Goal: Information Seeking & Learning: Learn about a topic

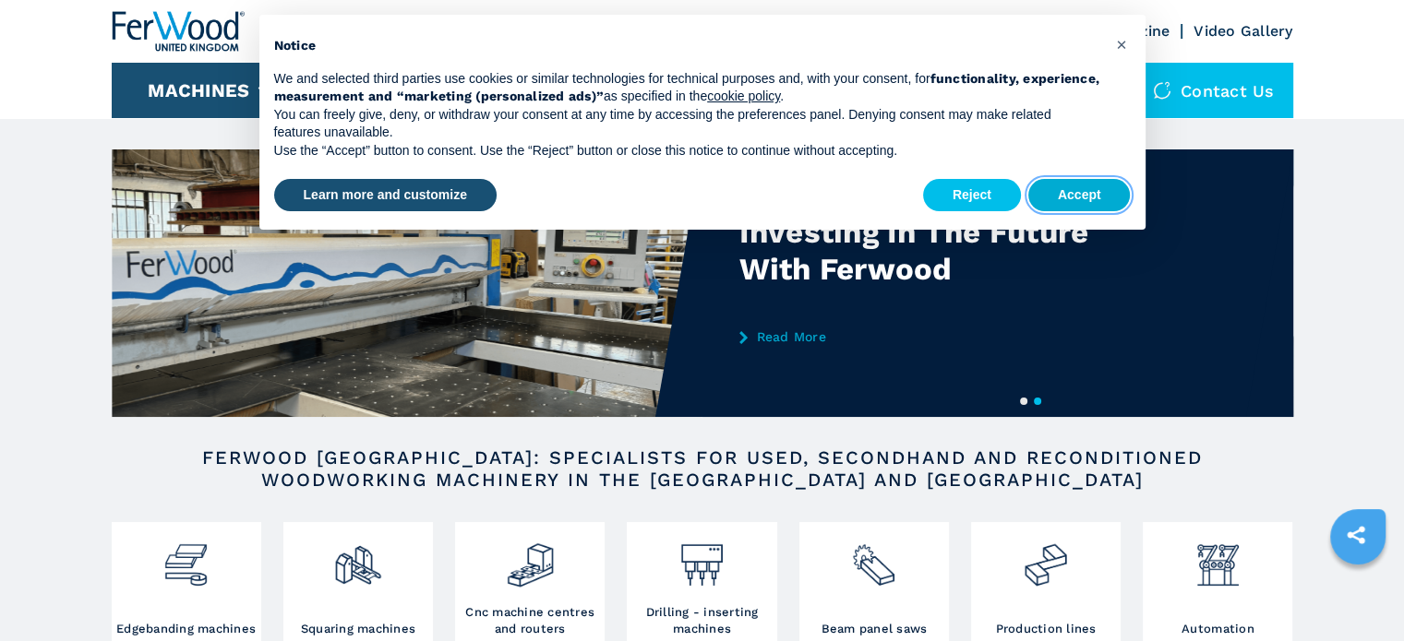
click at [1089, 192] on button "Accept" at bounding box center [1079, 195] width 102 height 33
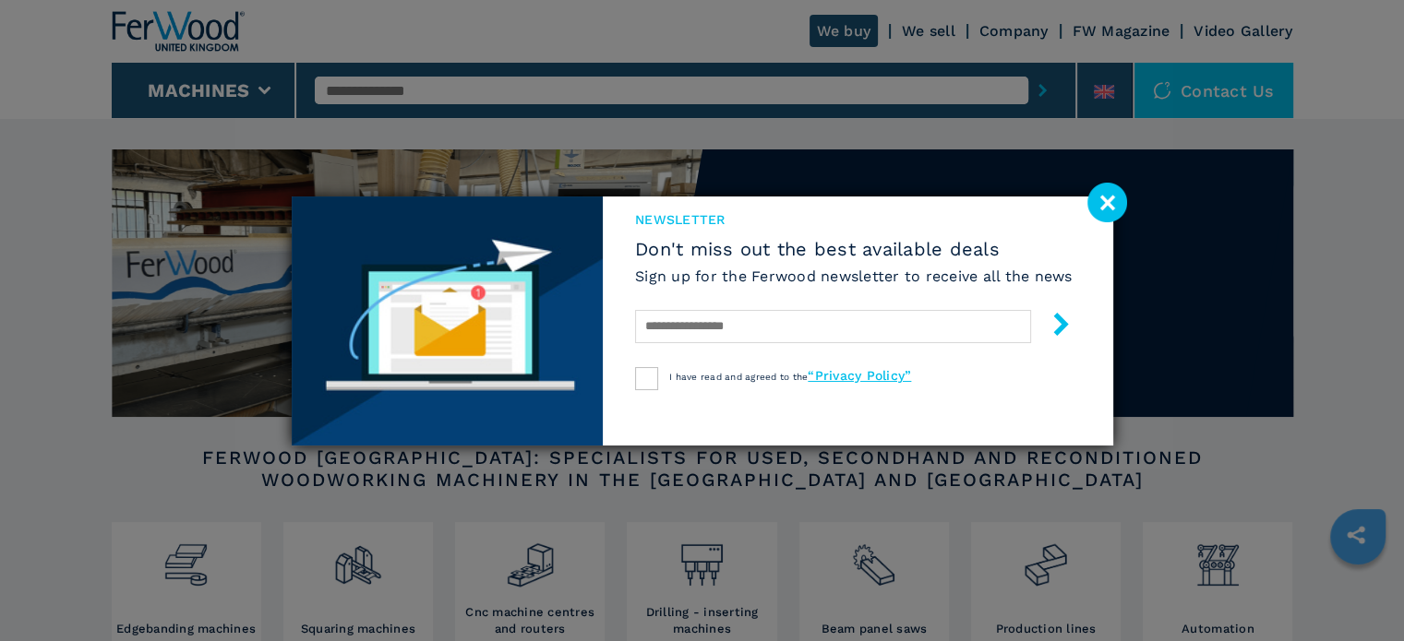
click at [1101, 203] on image at bounding box center [1107, 203] width 40 height 40
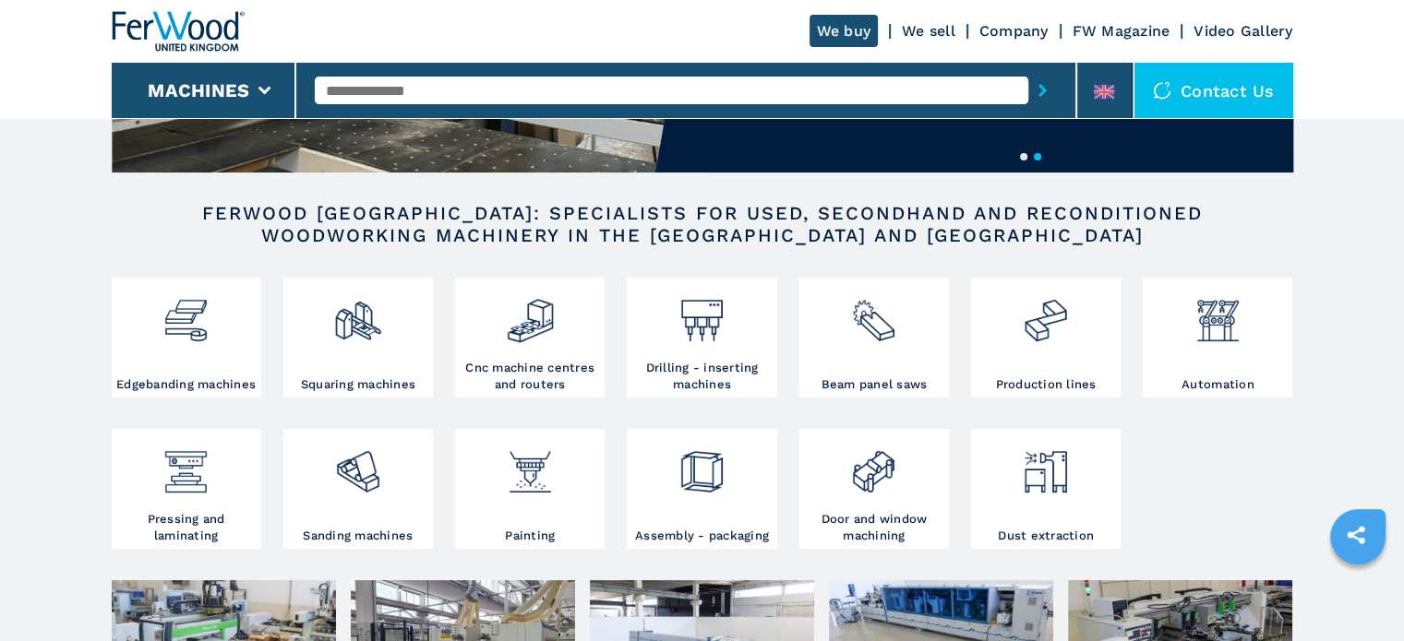
scroll to position [277, 0]
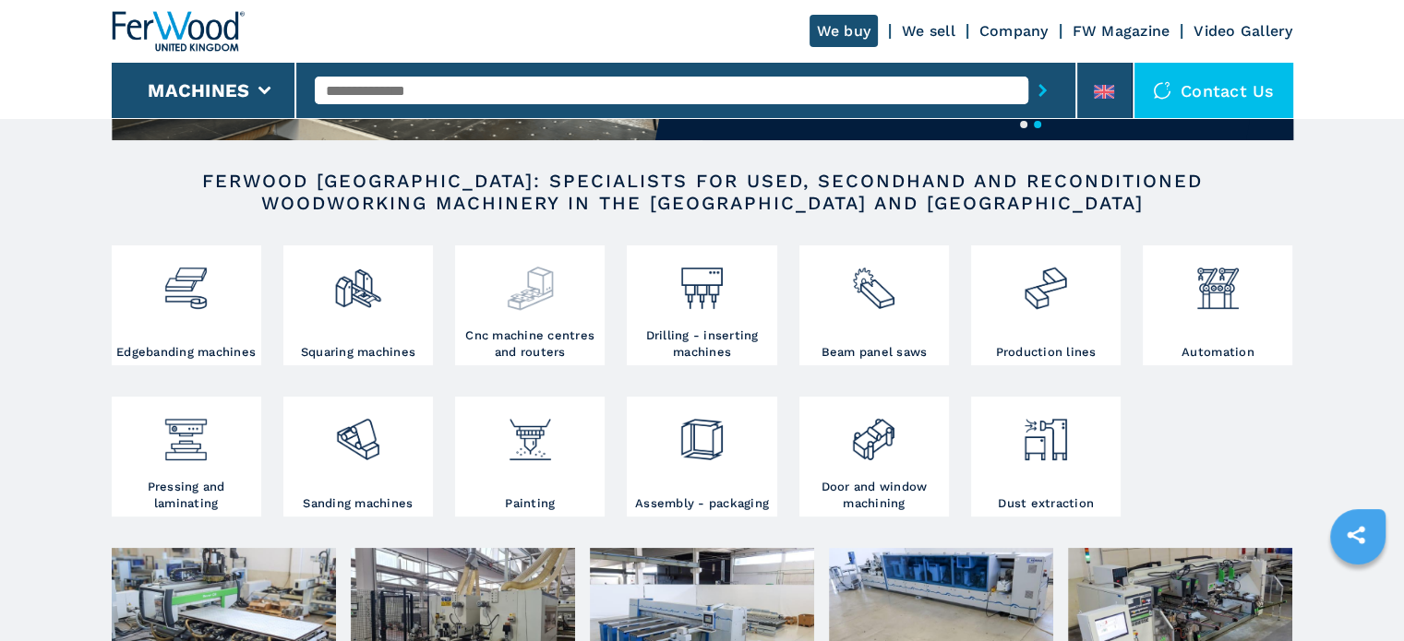
click at [537, 298] on img at bounding box center [530, 281] width 49 height 63
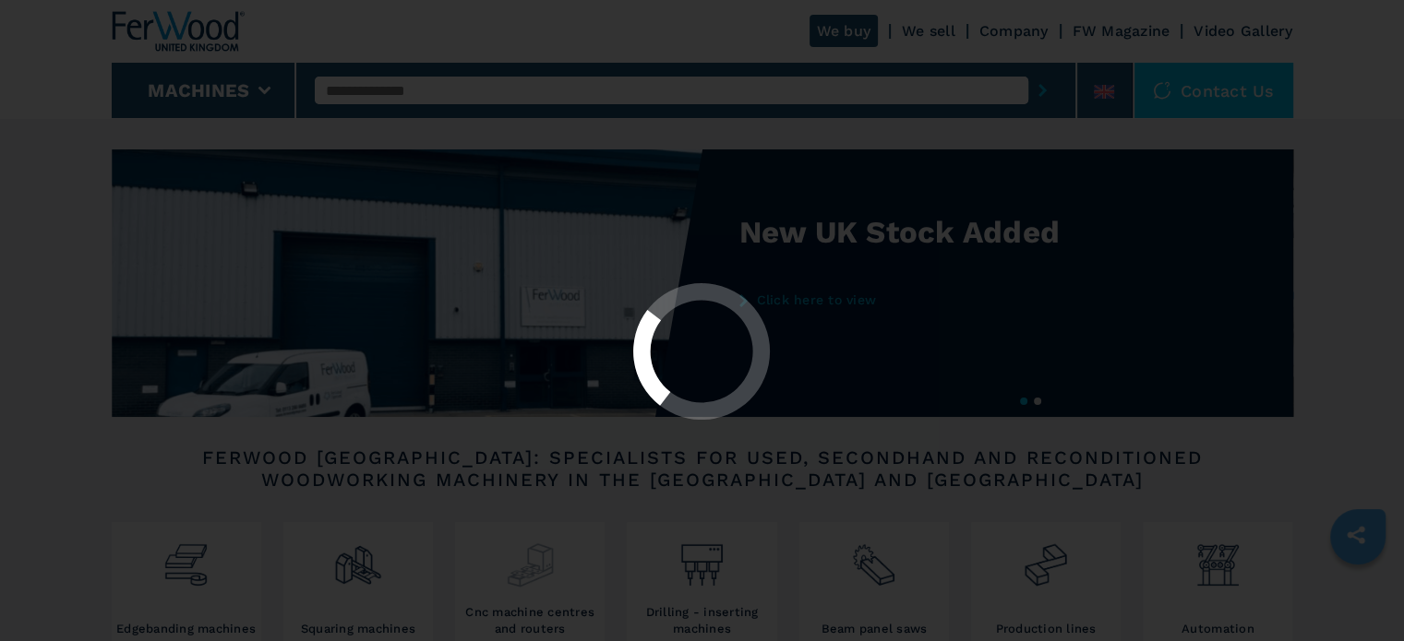
select select "**********"
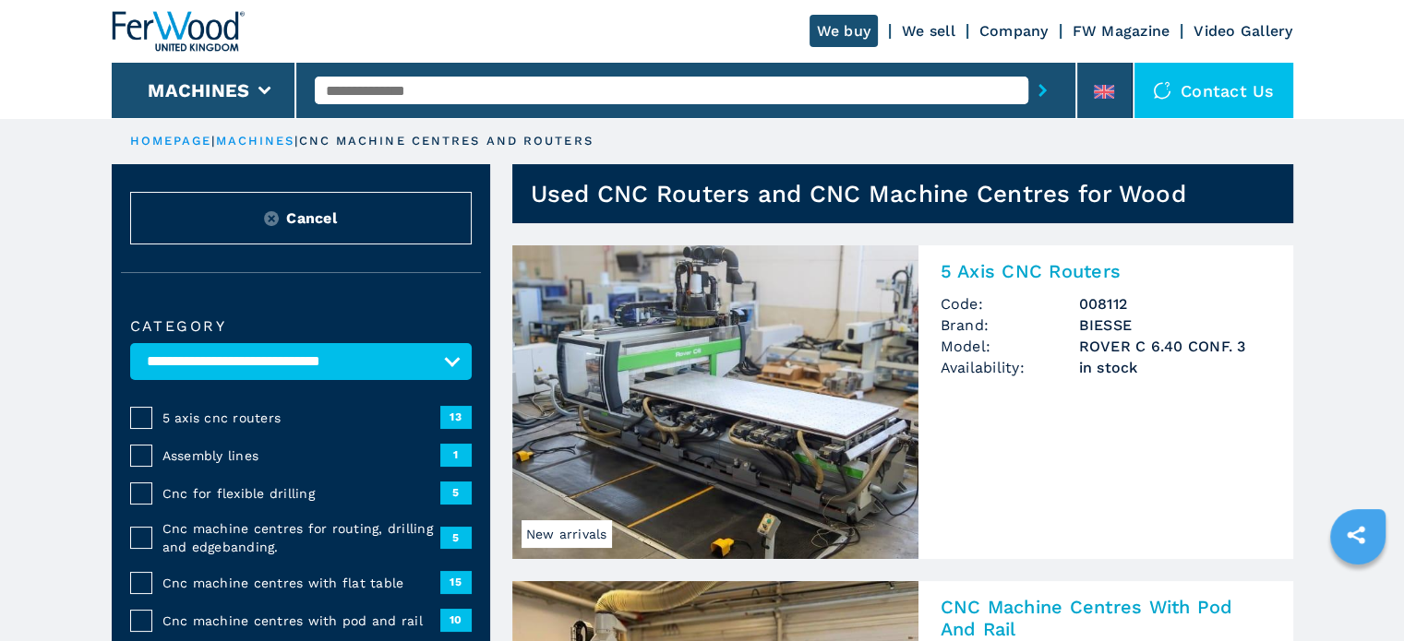
click at [152, 417] on div "5 axis cnc routers 13" at bounding box center [300, 417] width 341 height 23
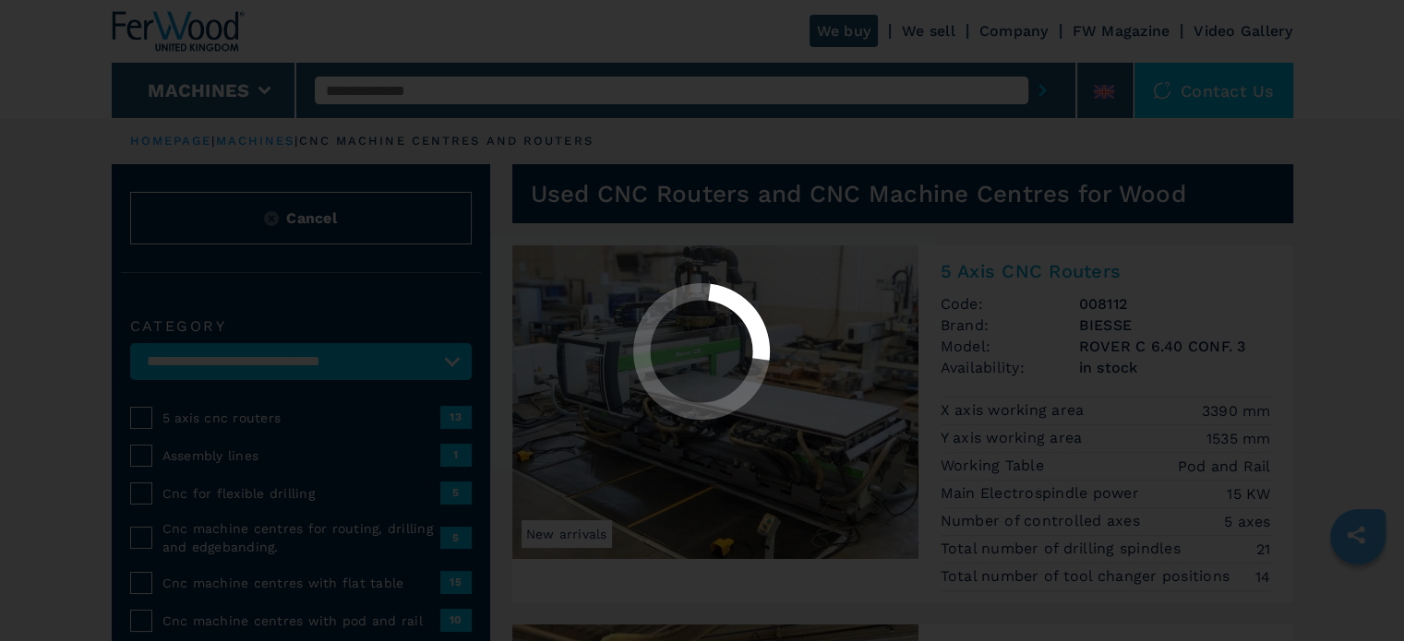
select select "**********"
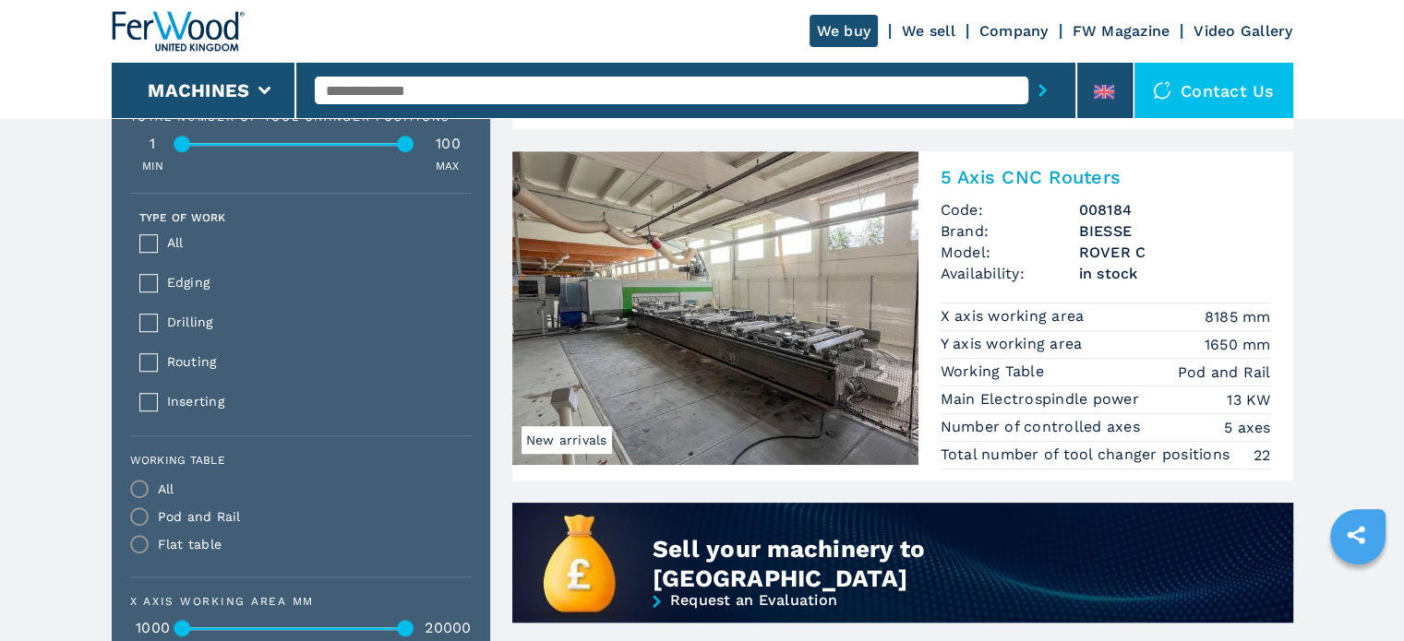
scroll to position [1200, 0]
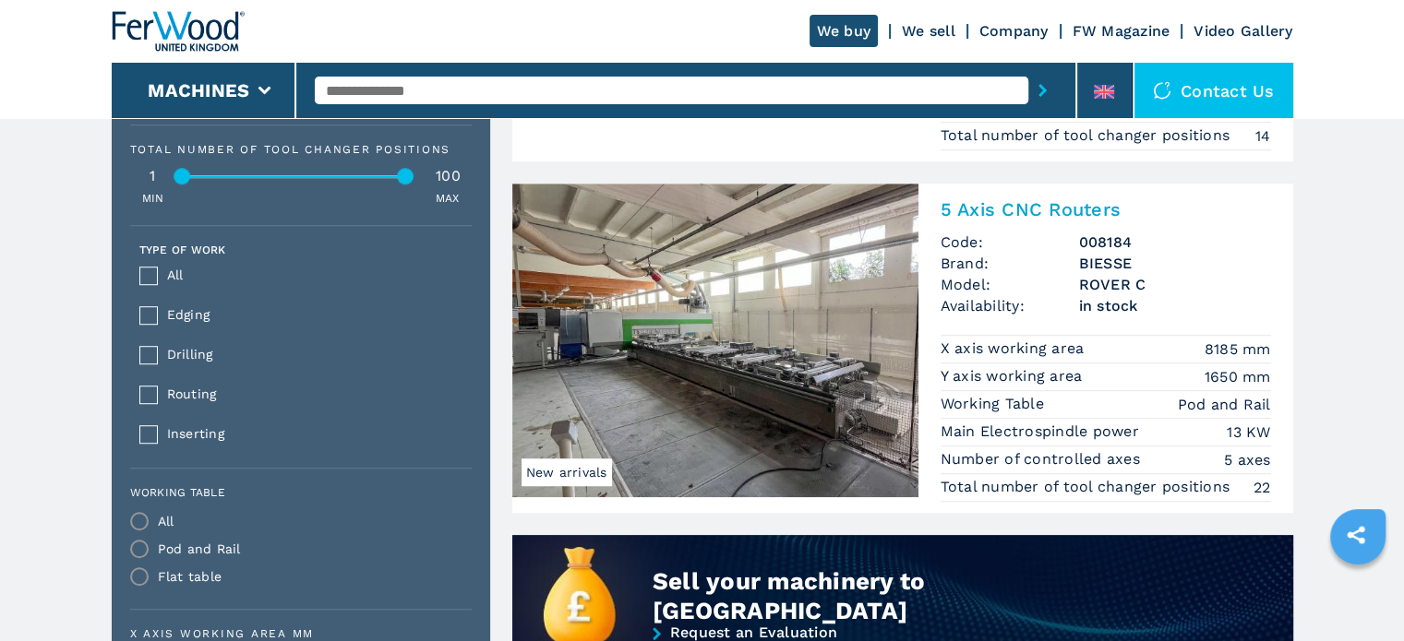
click at [727, 351] on img at bounding box center [715, 341] width 406 height 314
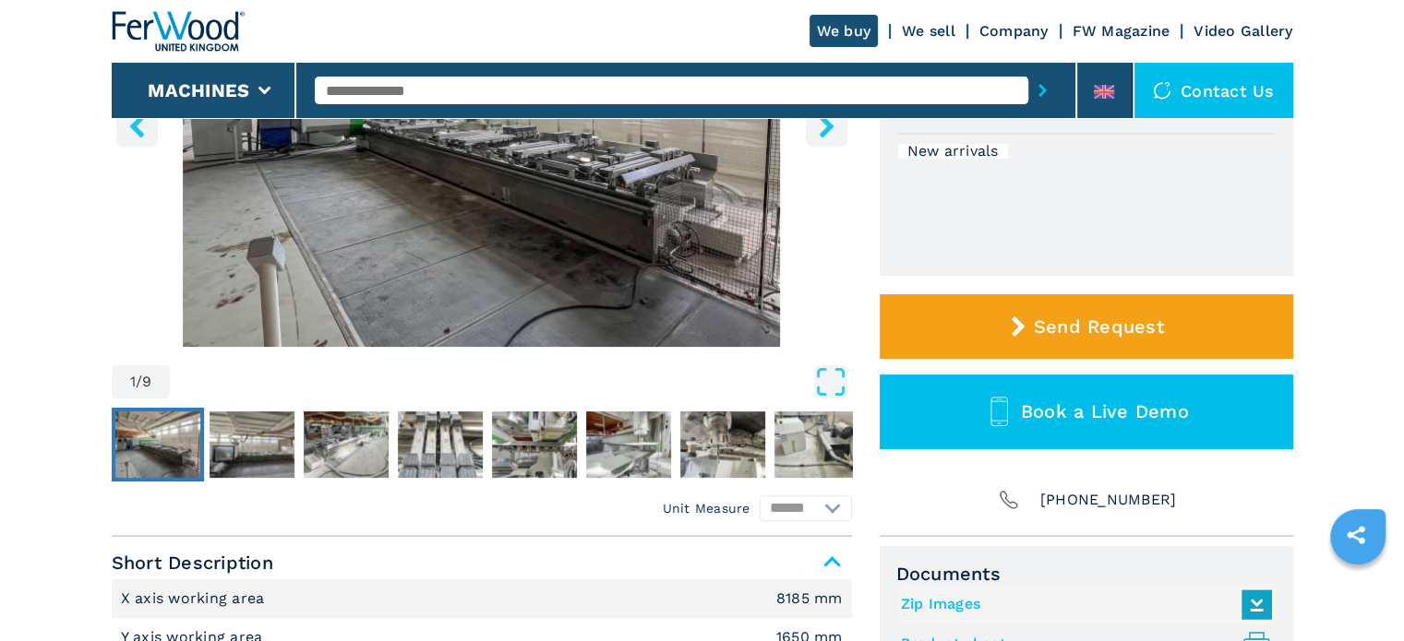
scroll to position [318, 0]
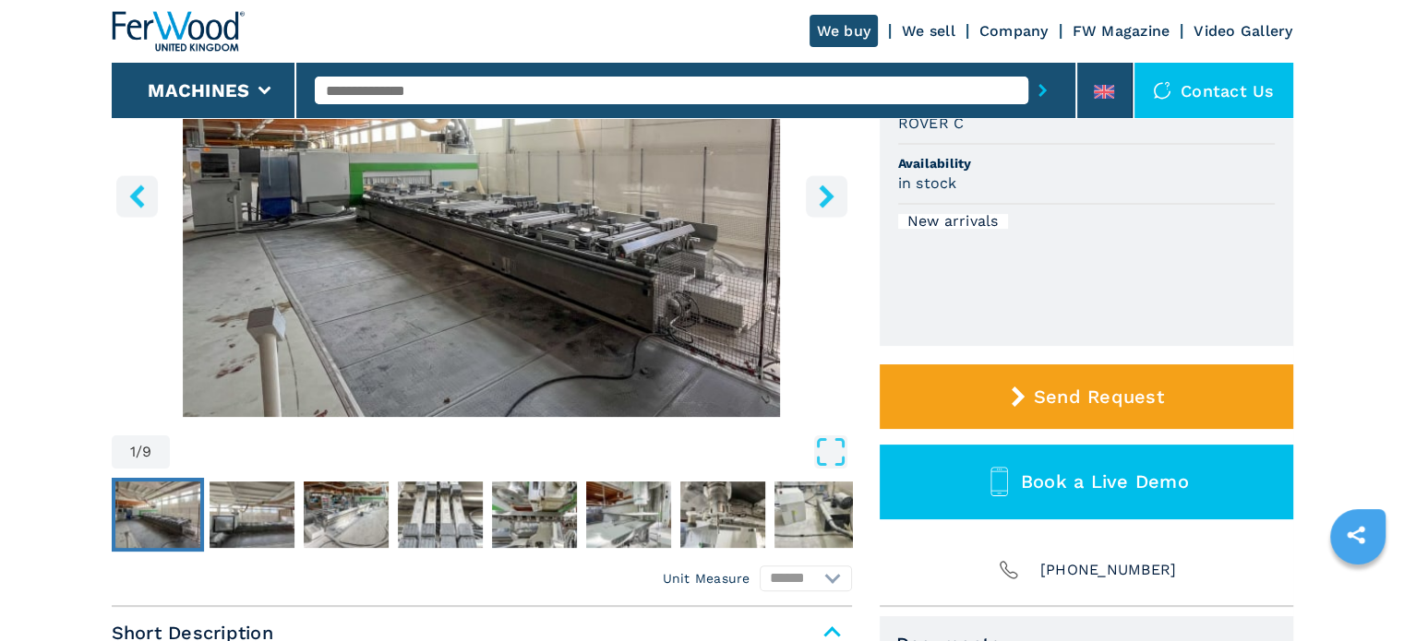
click at [824, 197] on icon "right-button" at bounding box center [826, 196] width 15 height 23
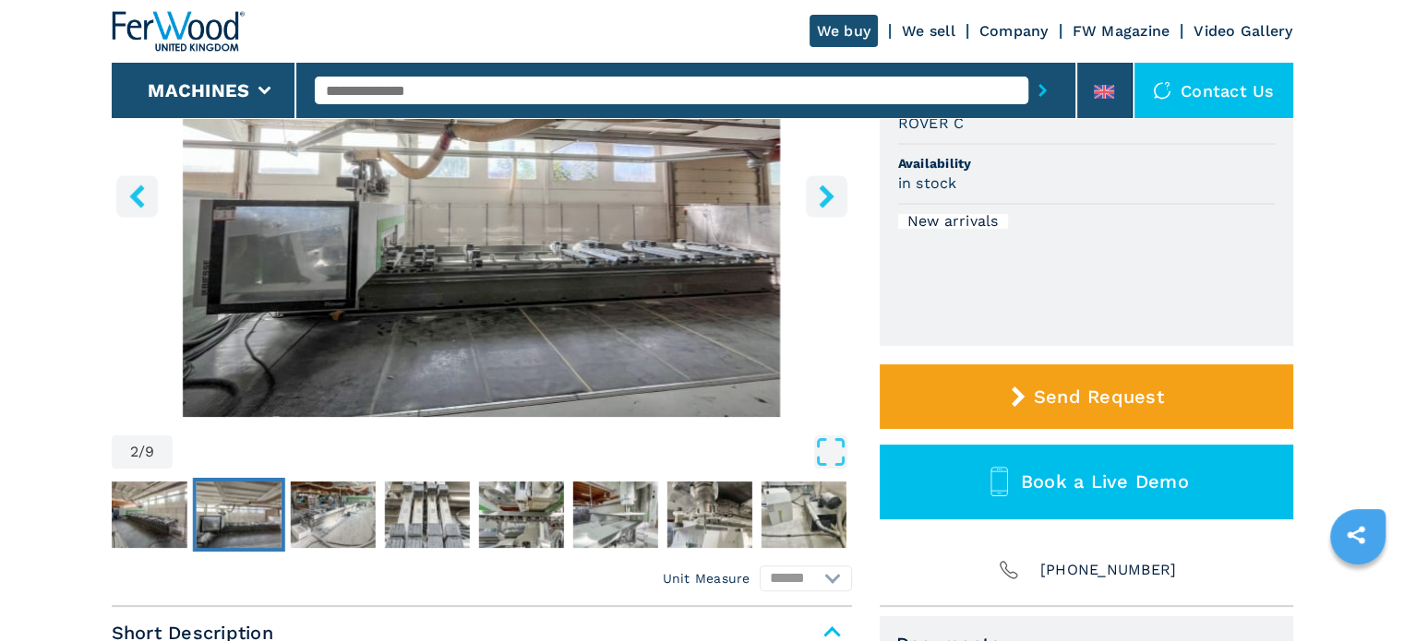
click at [824, 197] on icon "right-button" at bounding box center [826, 196] width 15 height 23
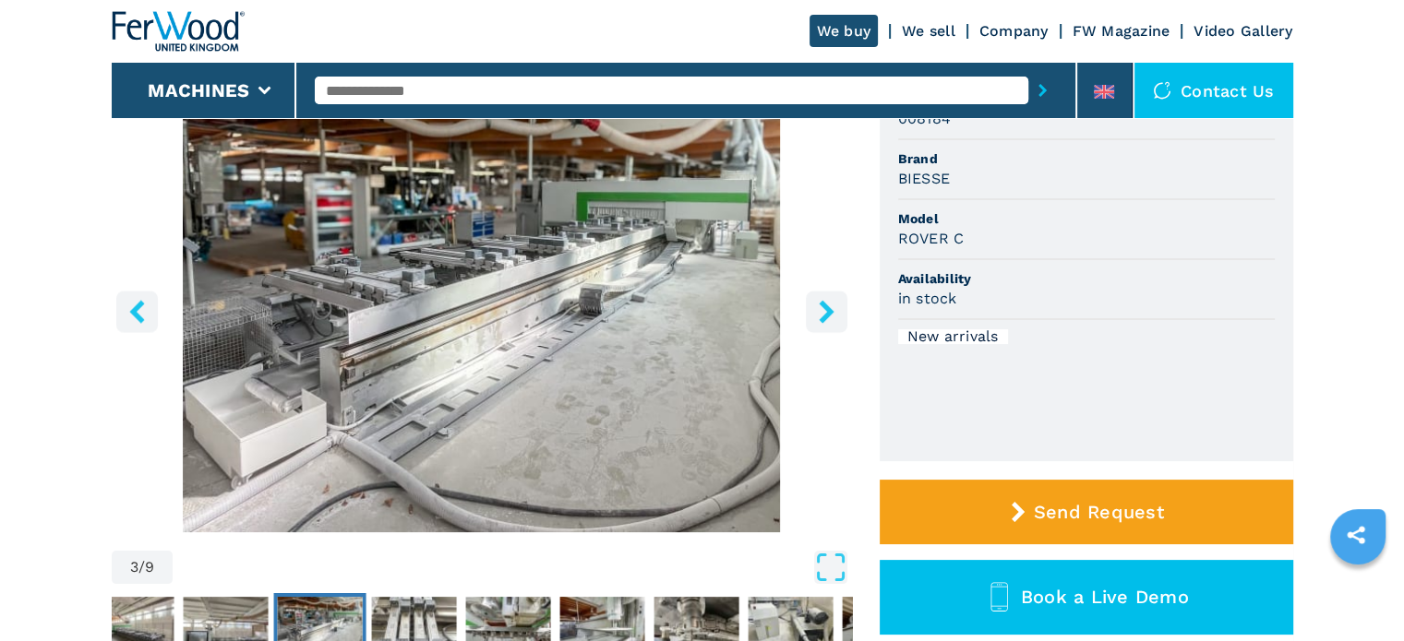
scroll to position [134, 0]
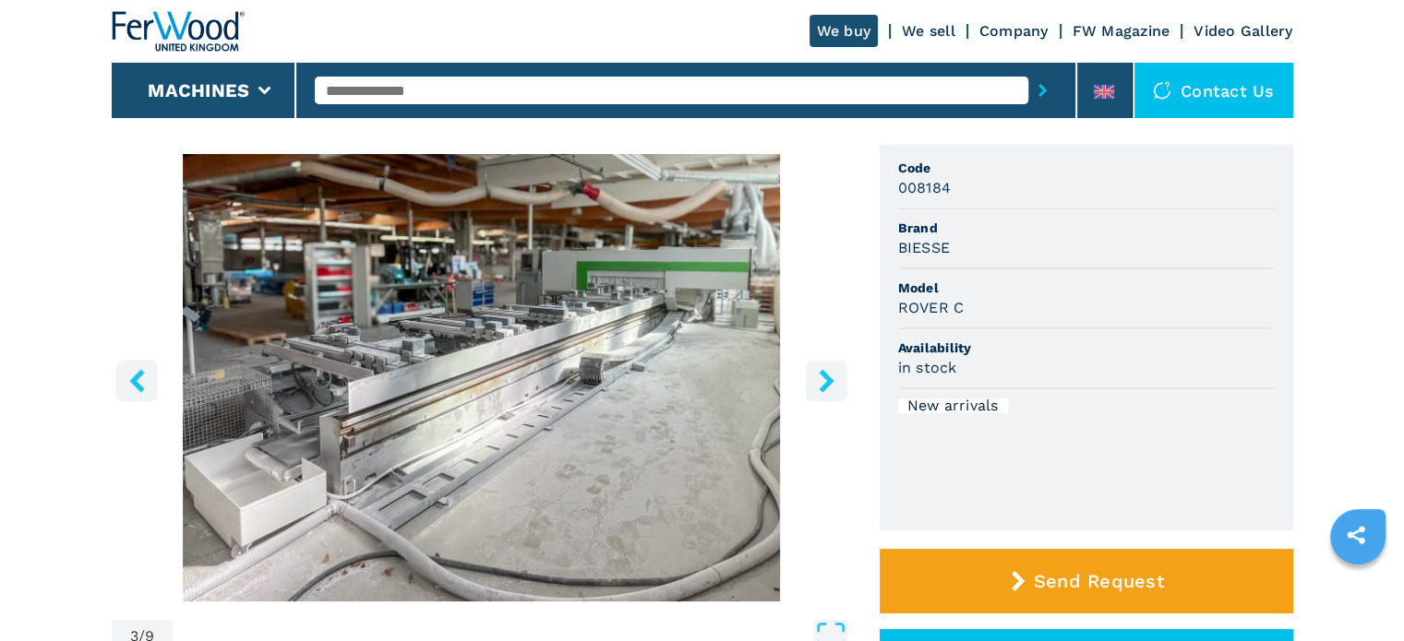
click at [824, 386] on icon "right-button" at bounding box center [826, 380] width 15 height 23
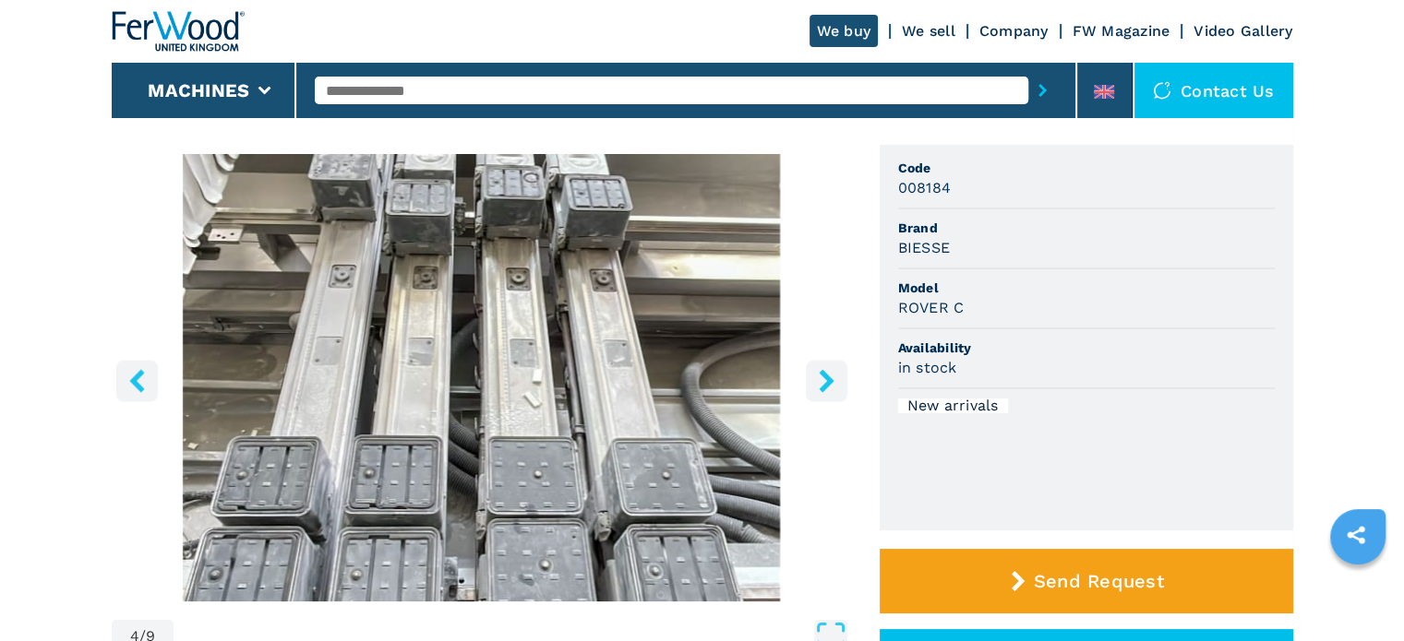
click at [823, 386] on icon "right-button" at bounding box center [826, 380] width 15 height 23
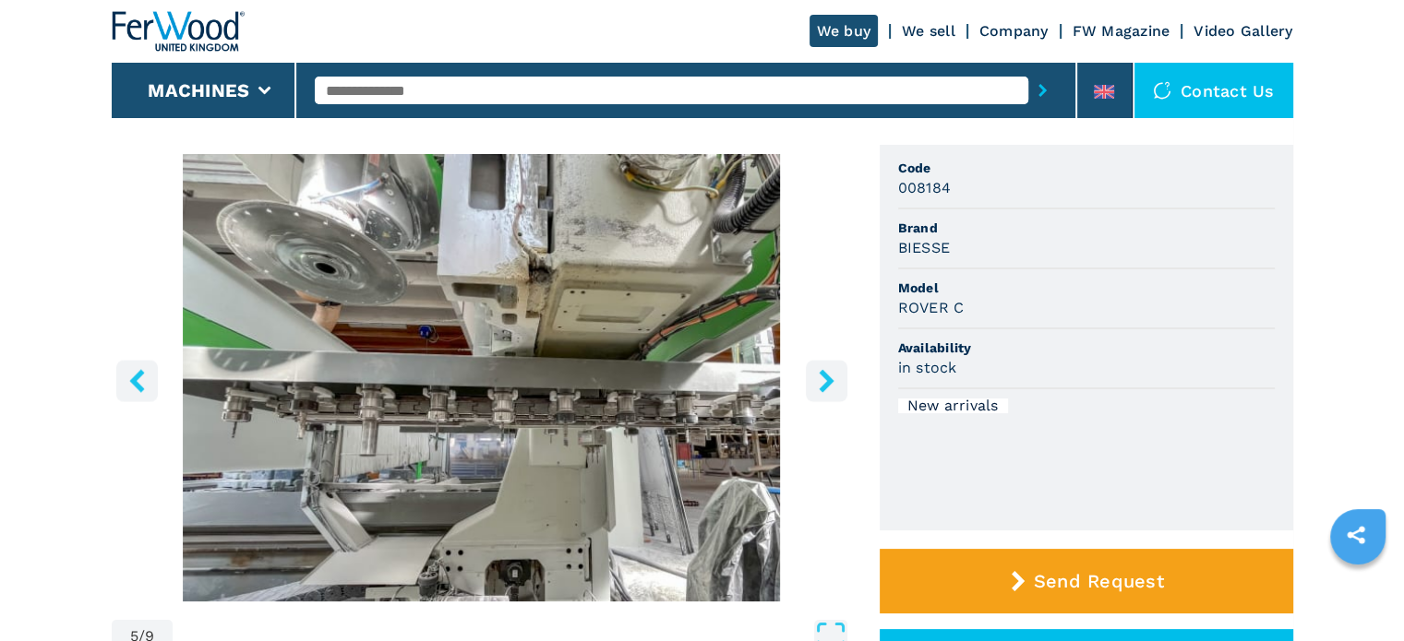
click at [823, 386] on icon "right-button" at bounding box center [826, 380] width 15 height 23
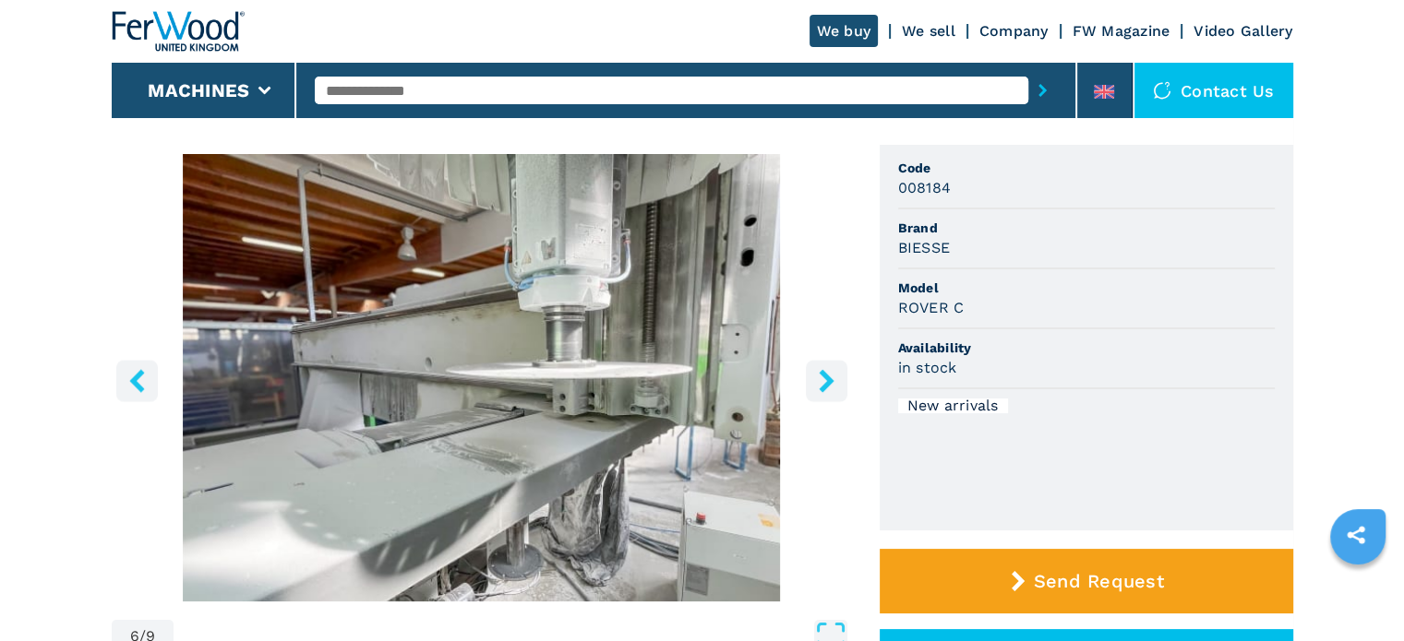
click at [823, 386] on icon "right-button" at bounding box center [826, 380] width 15 height 23
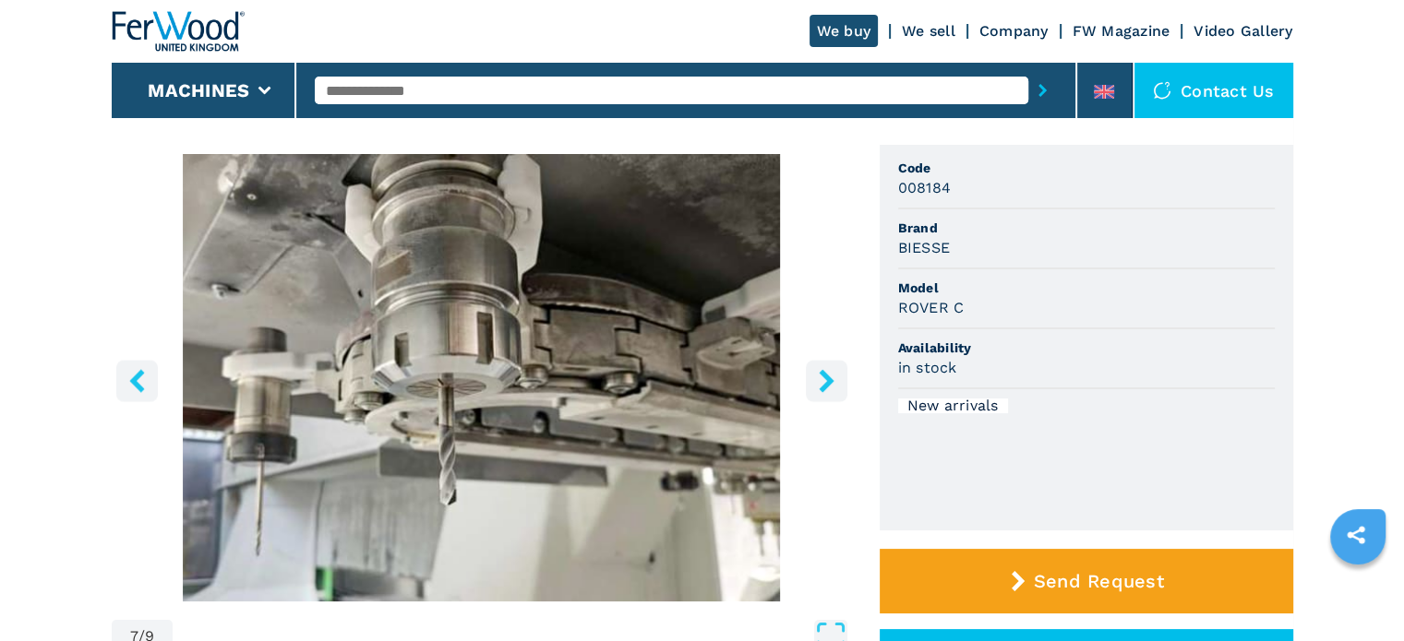
click at [823, 386] on icon "right-button" at bounding box center [826, 380] width 15 height 23
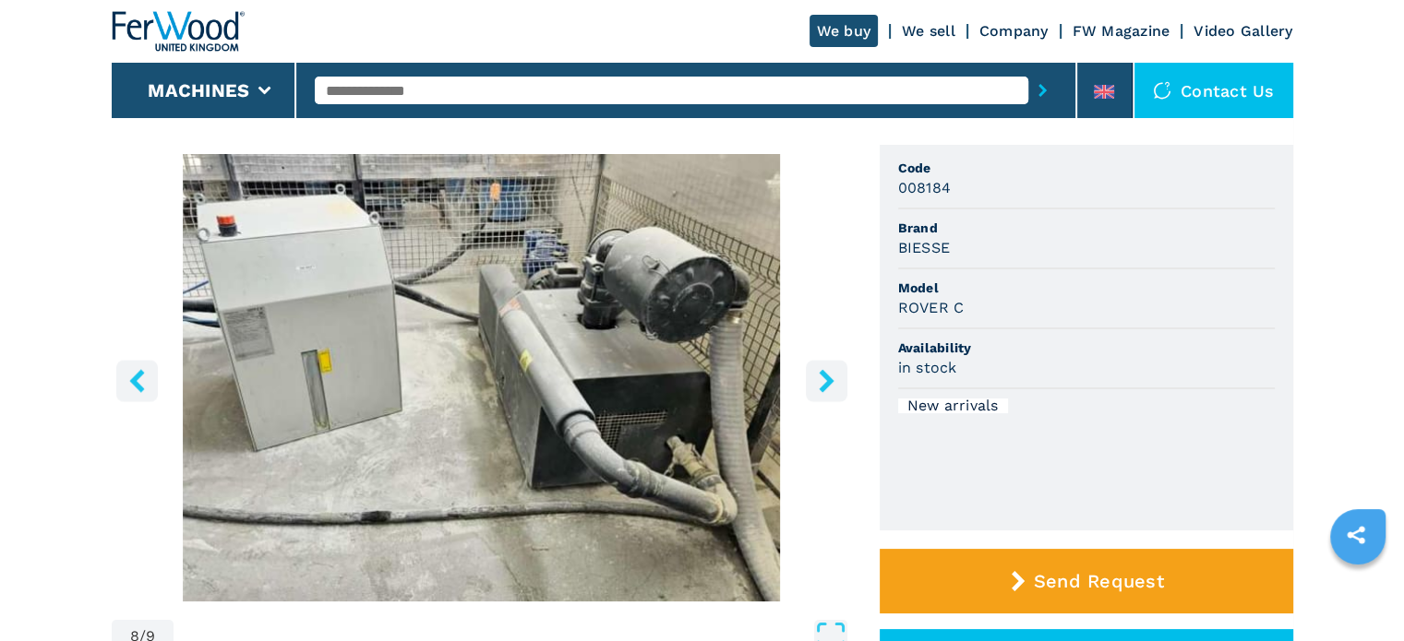
click at [823, 386] on icon "right-button" at bounding box center [826, 380] width 15 height 23
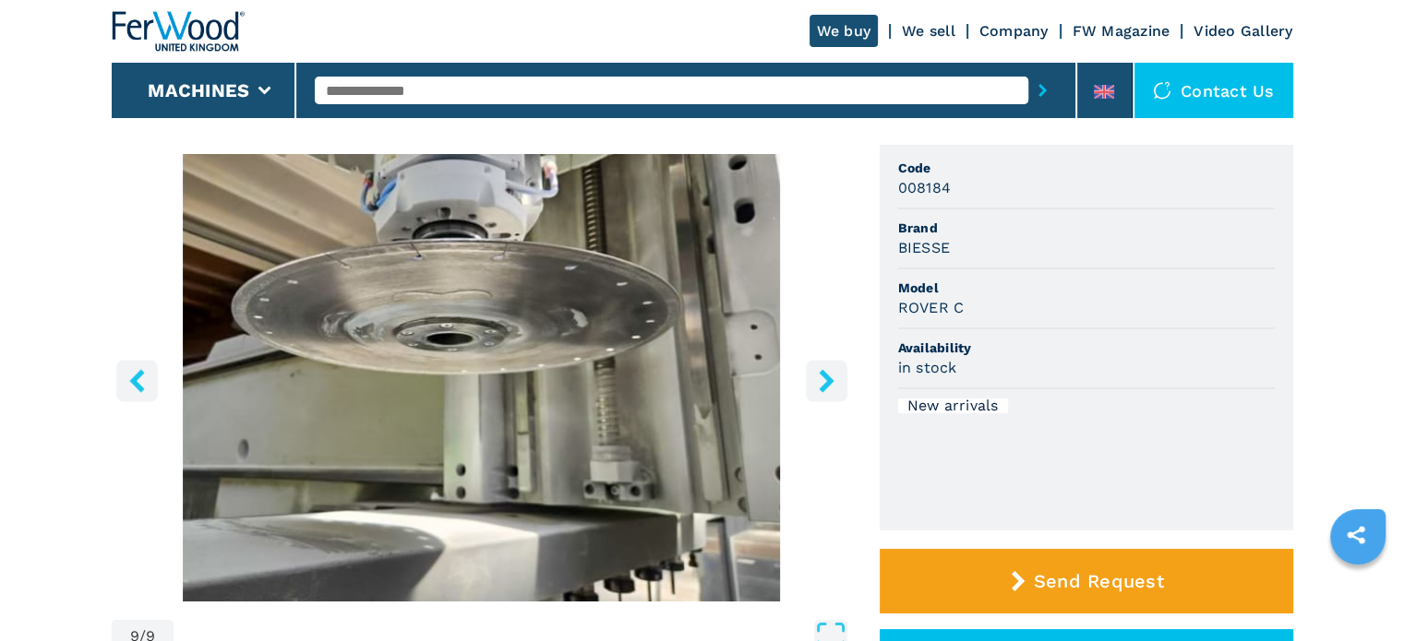
click at [823, 386] on icon "right-button" at bounding box center [826, 380] width 15 height 23
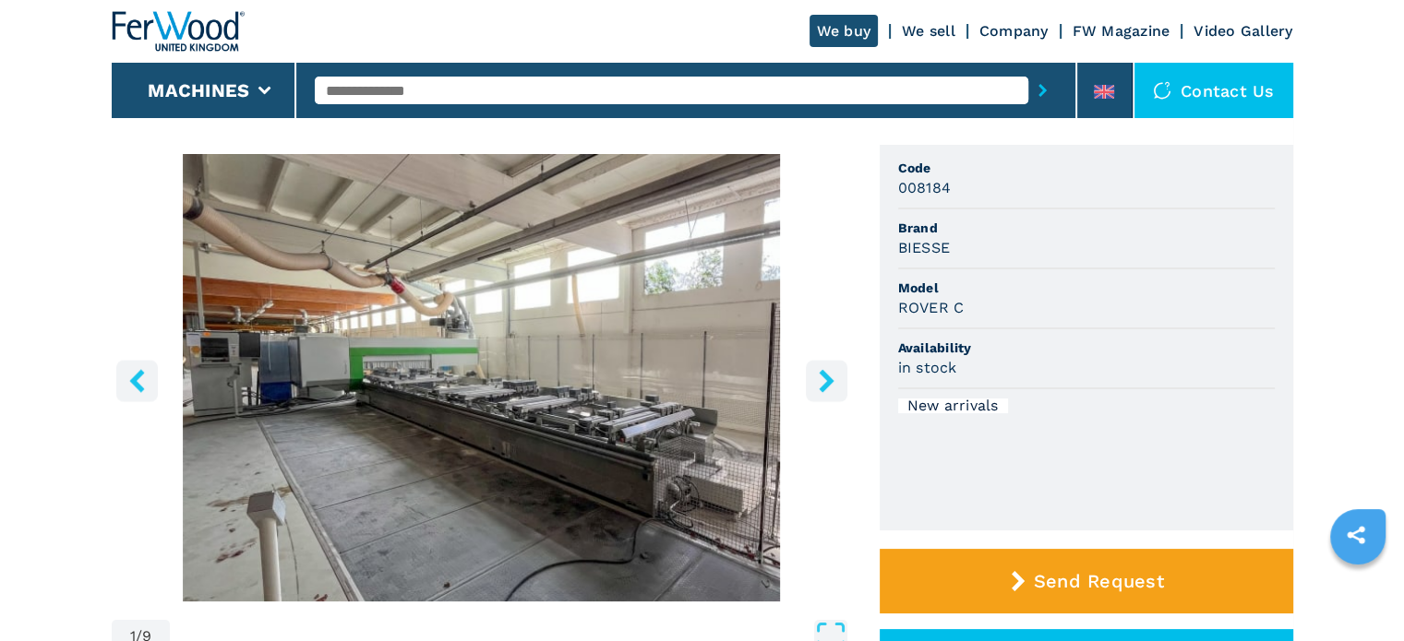
click at [823, 386] on icon "right-button" at bounding box center [826, 380] width 15 height 23
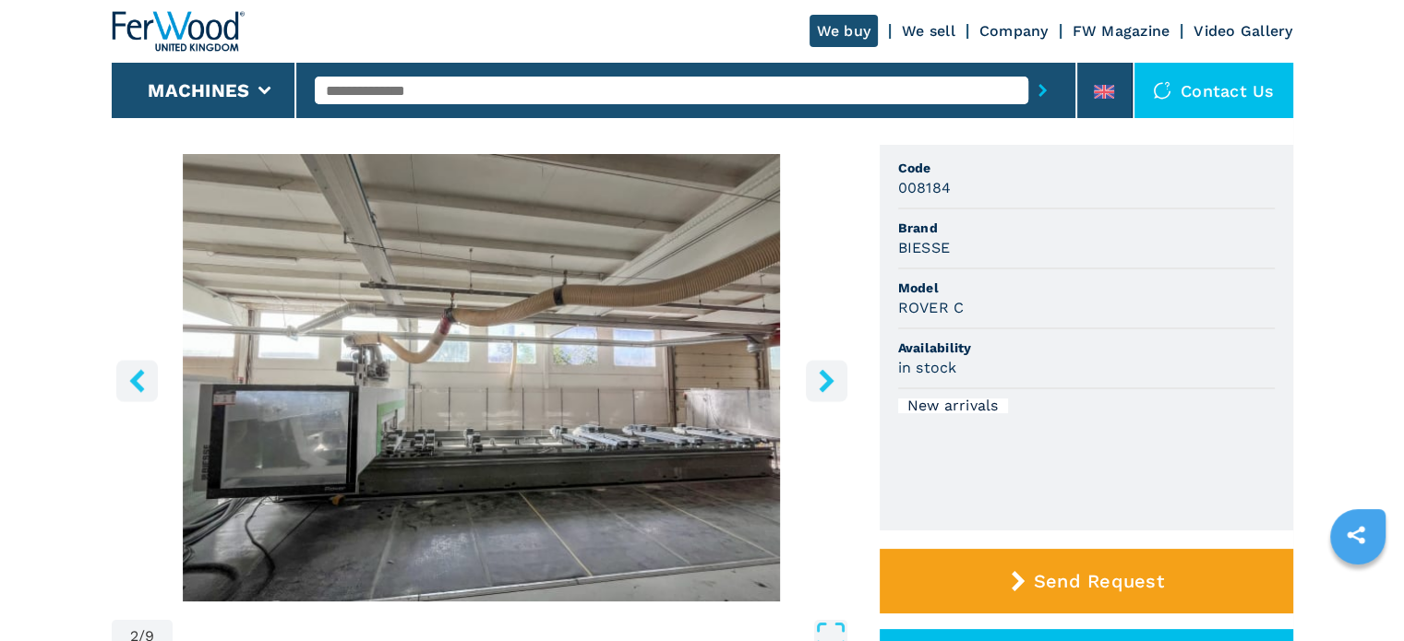
click at [823, 386] on icon "right-button" at bounding box center [826, 380] width 15 height 23
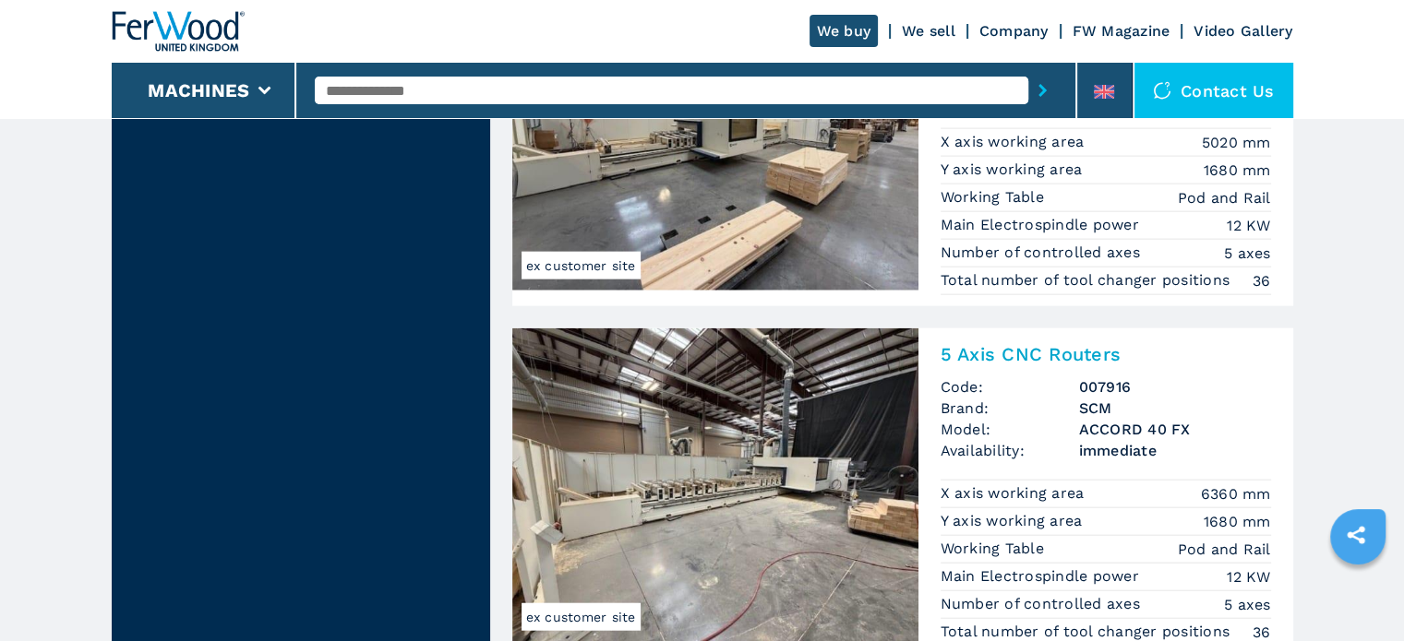
scroll to position [4337, 0]
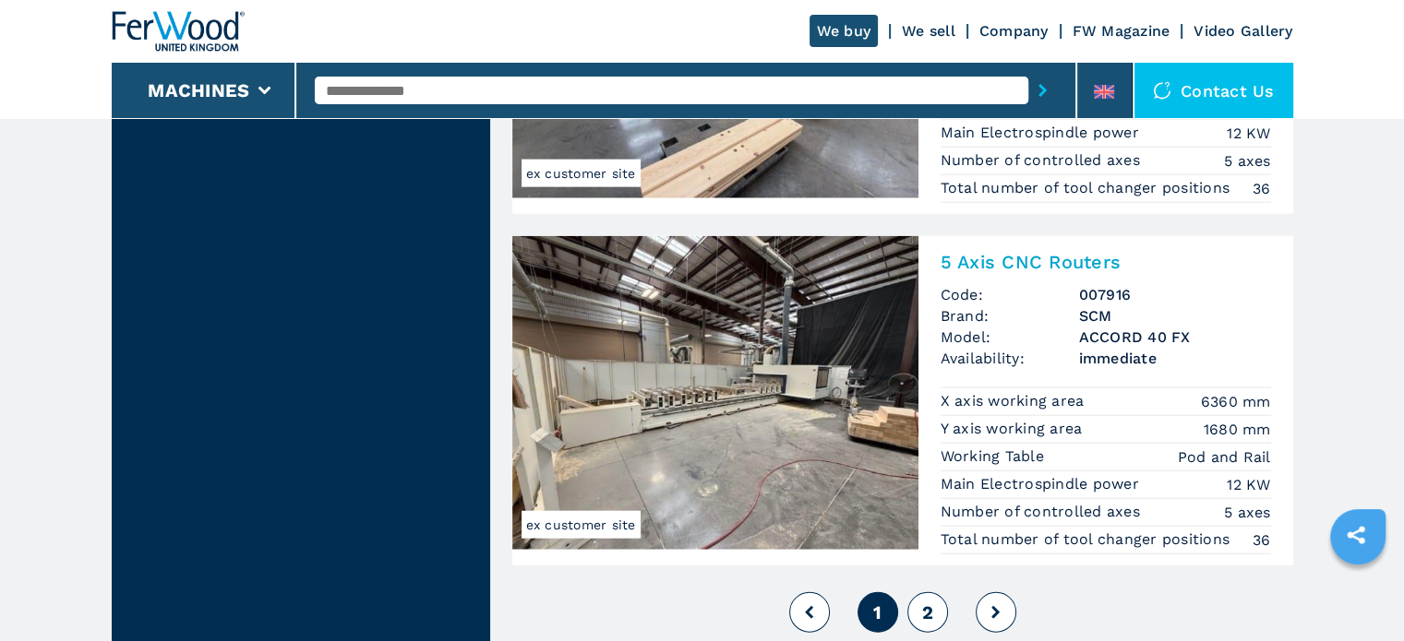
click at [712, 346] on img at bounding box center [715, 393] width 406 height 314
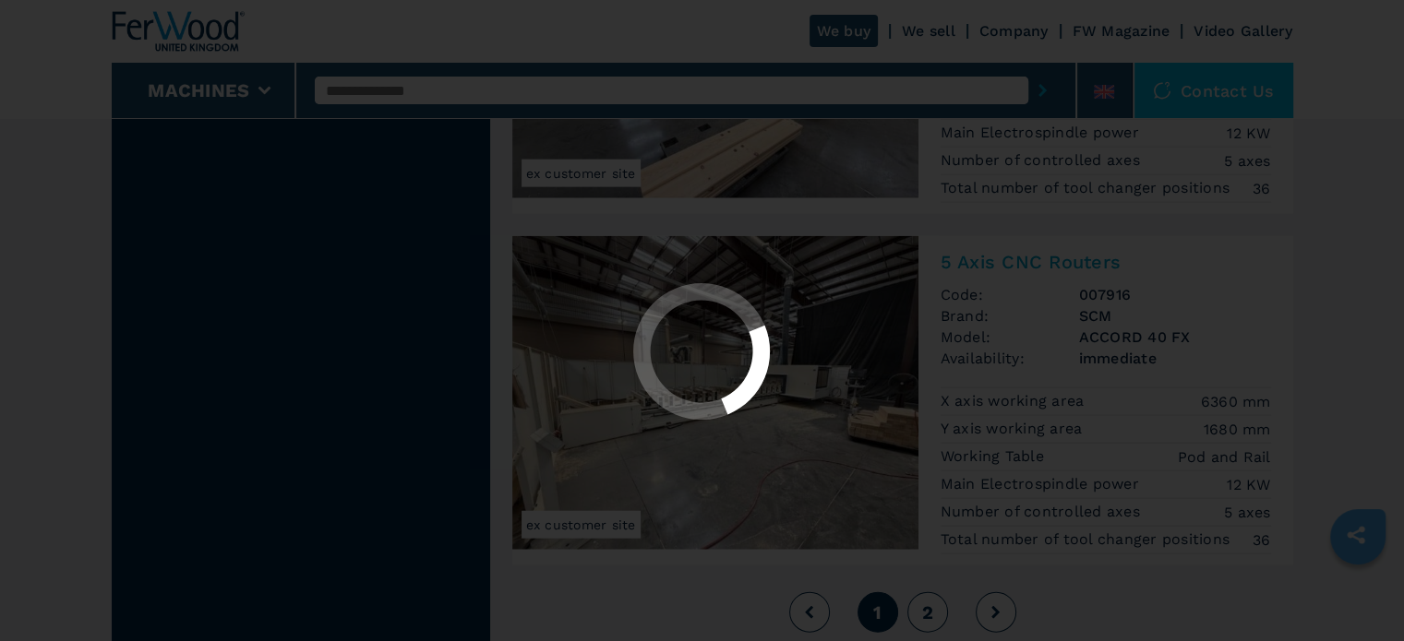
scroll to position [0, 0]
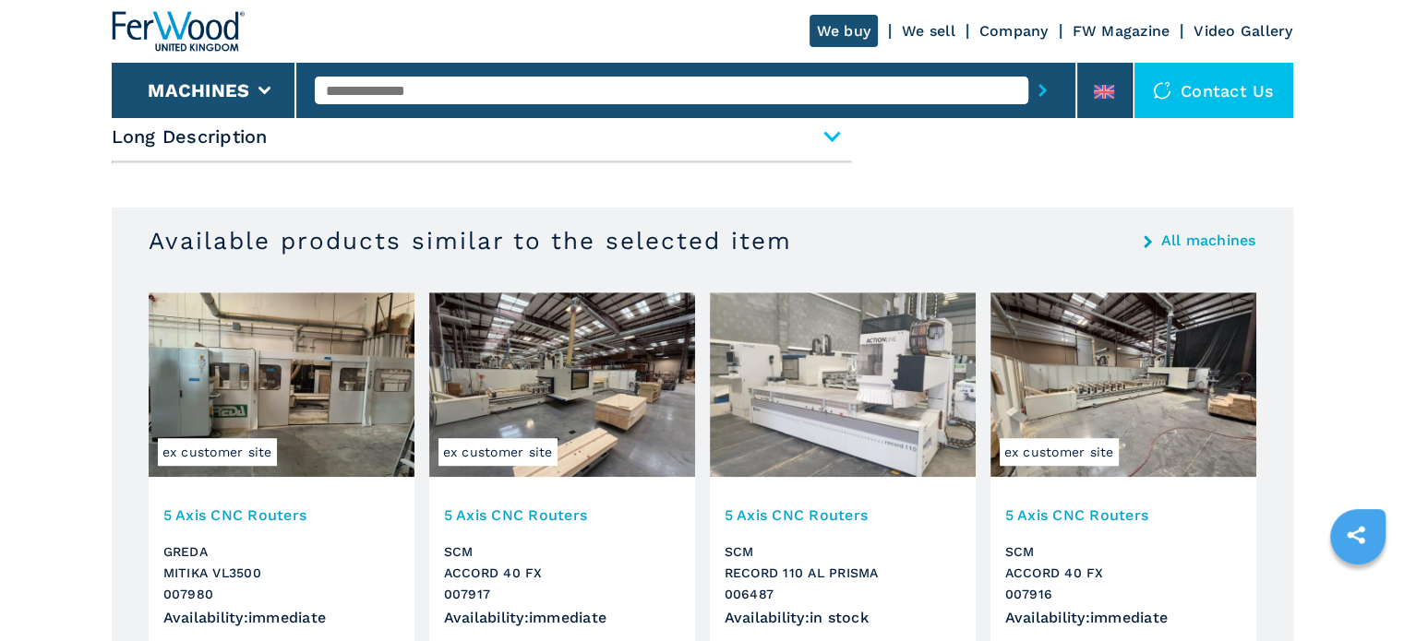
scroll to position [1107, 0]
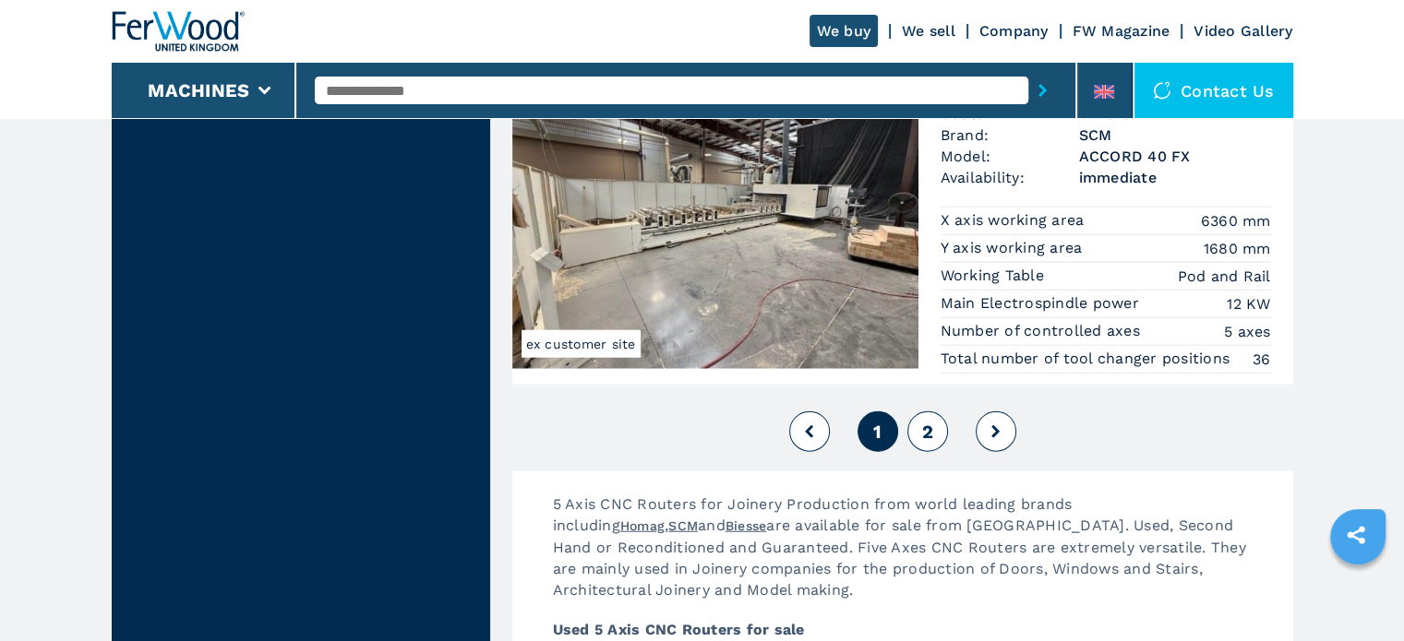
scroll to position [4522, 0]
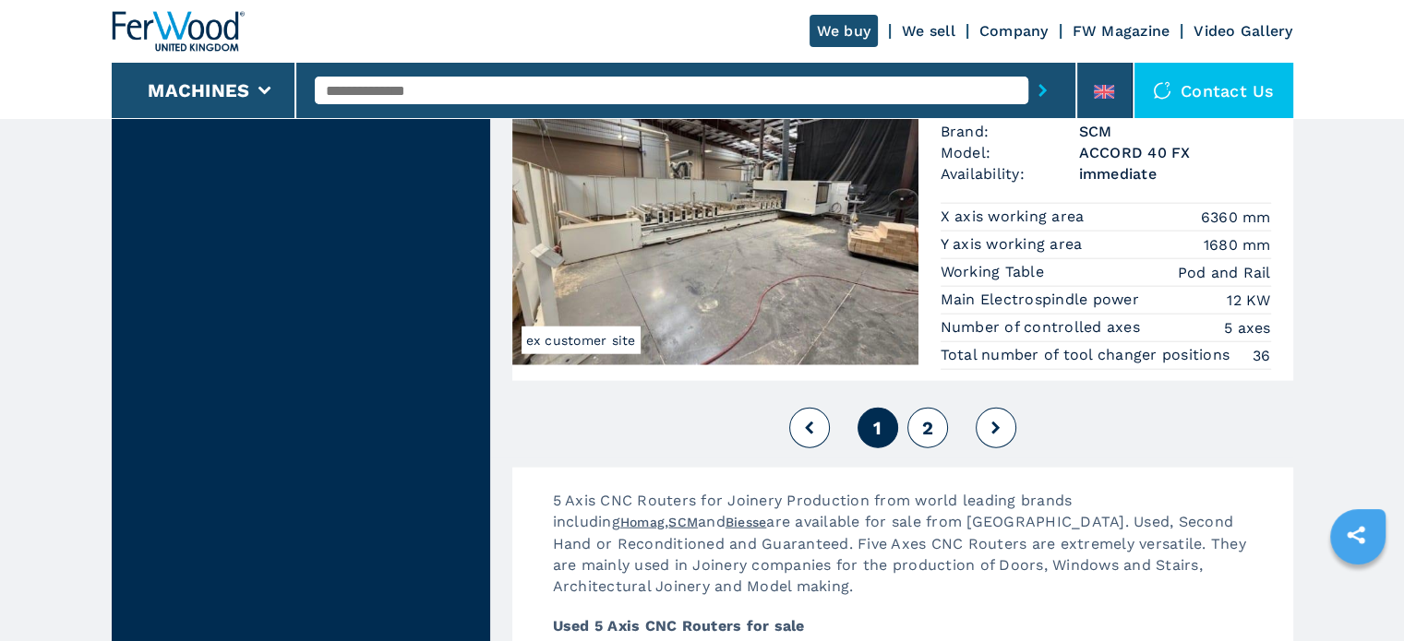
click at [923, 417] on span "2" at bounding box center [926, 428] width 11 height 22
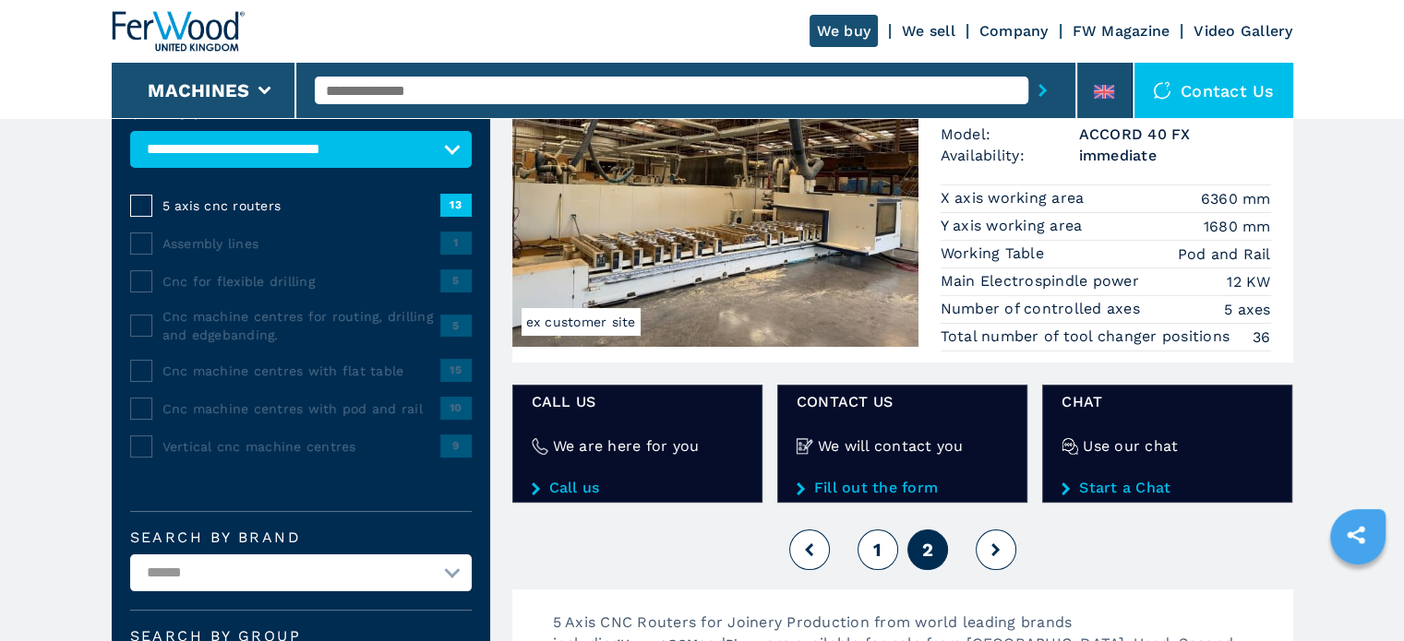
scroll to position [92, 0]
